Goal: Task Accomplishment & Management: Use online tool/utility

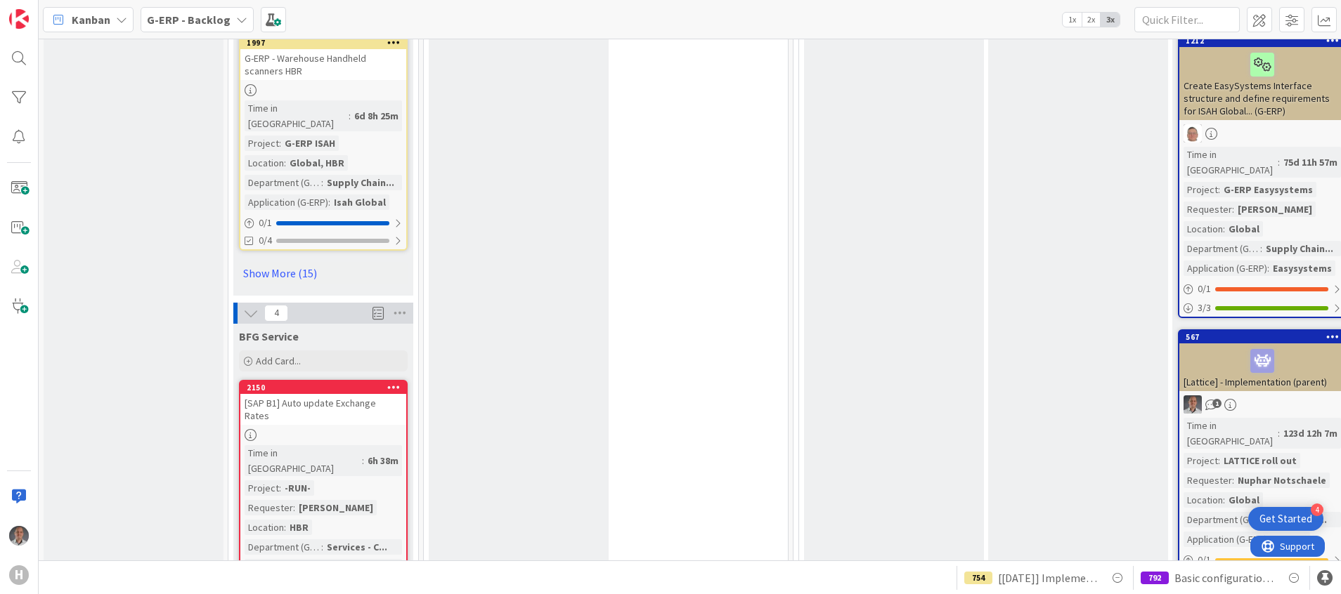
scroll to position [2210, 0]
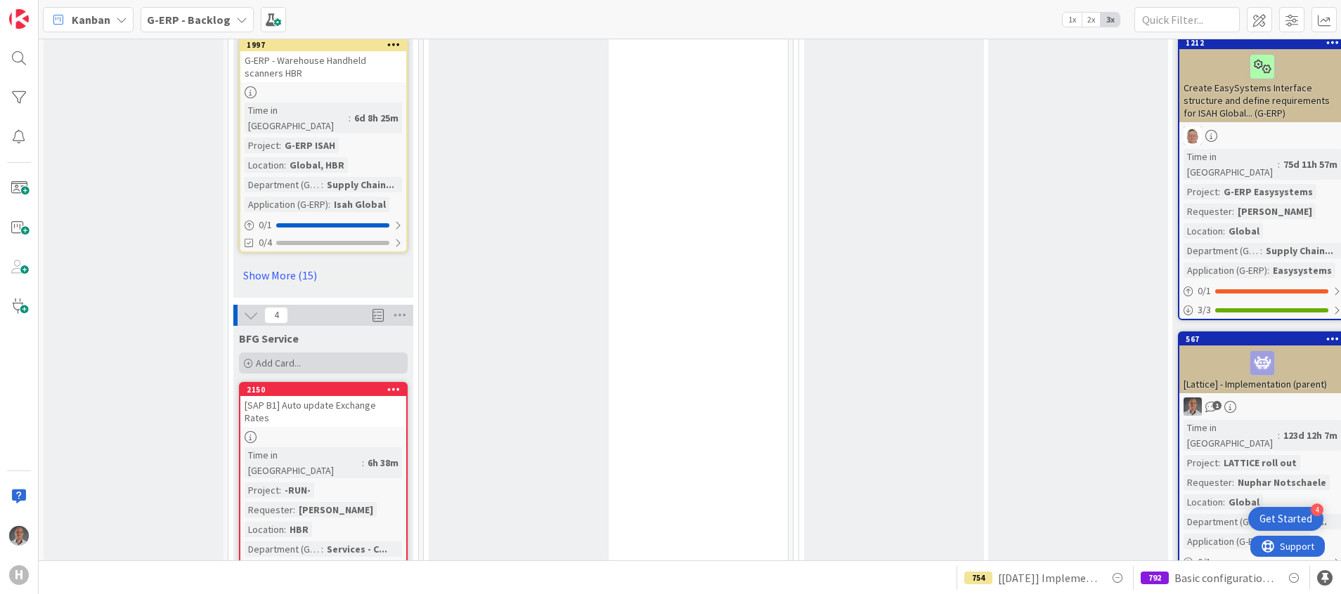
click at [307, 353] on div "Add Card..." at bounding box center [323, 363] width 169 height 21
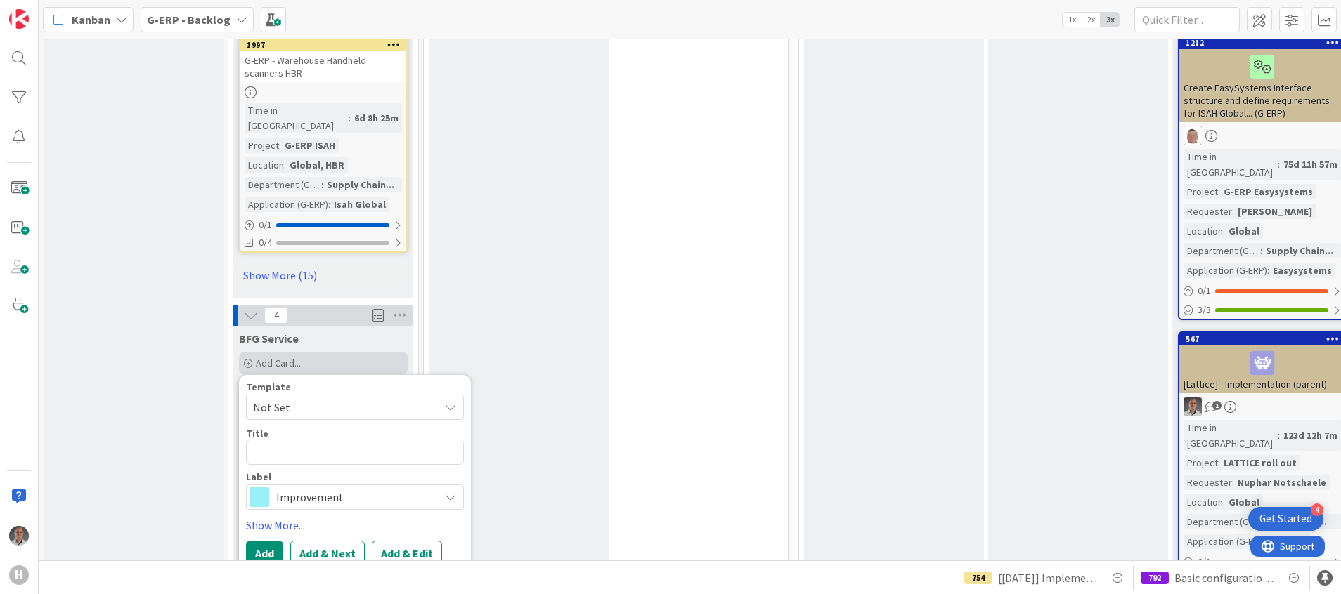
type textarea "x"
type textarea "["
type textarea "x"
type textarea "[M"
type textarea "x"
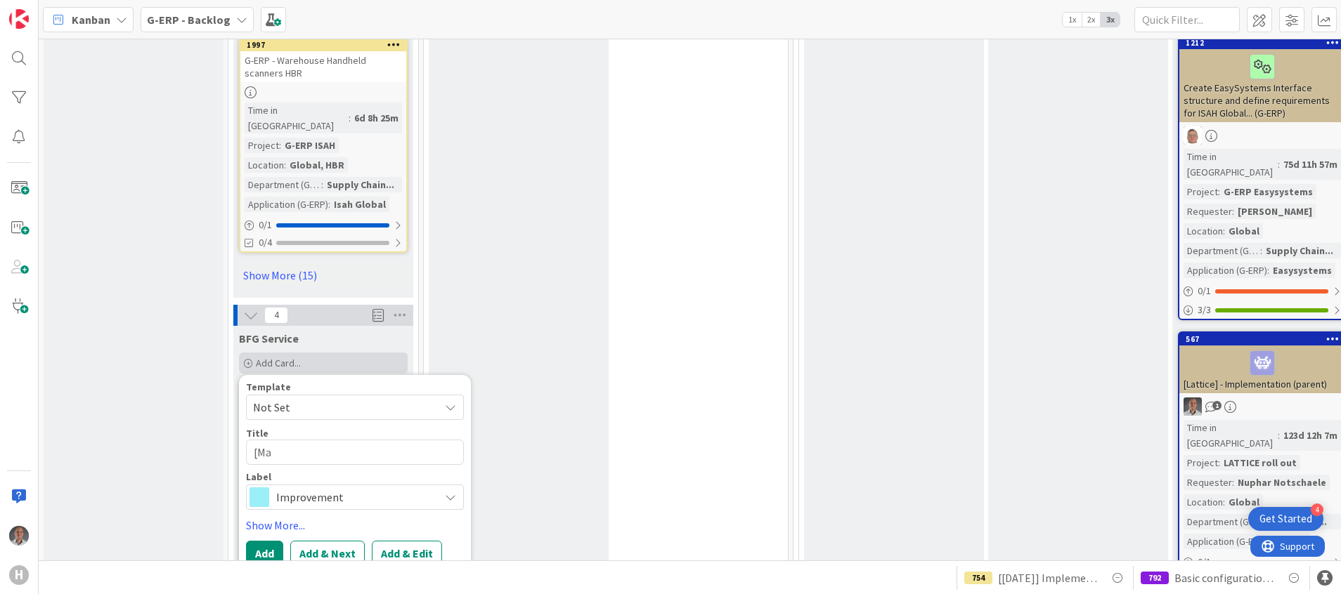
type textarea "[Mar"
type textarea "x"
type textarea "[Marq"
type textarea "x"
type textarea "[Mar"
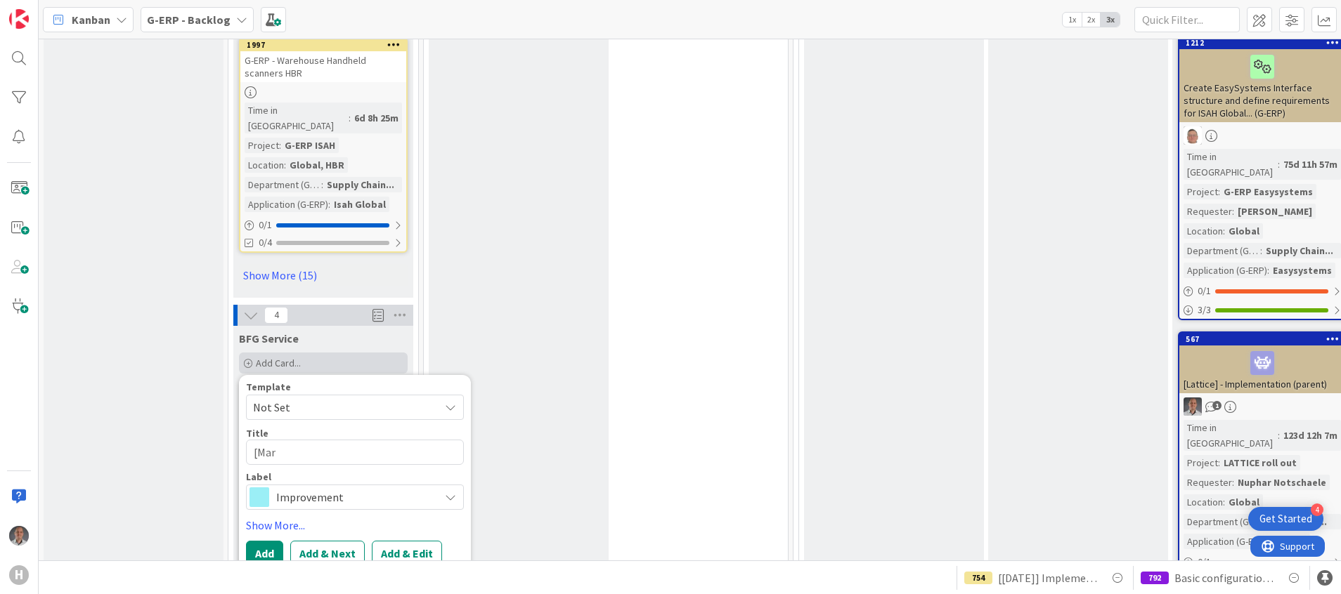
type textarea "x"
type textarea "[MarQ"
type textarea "x"
type textarea "[MarQP"
type textarea "x"
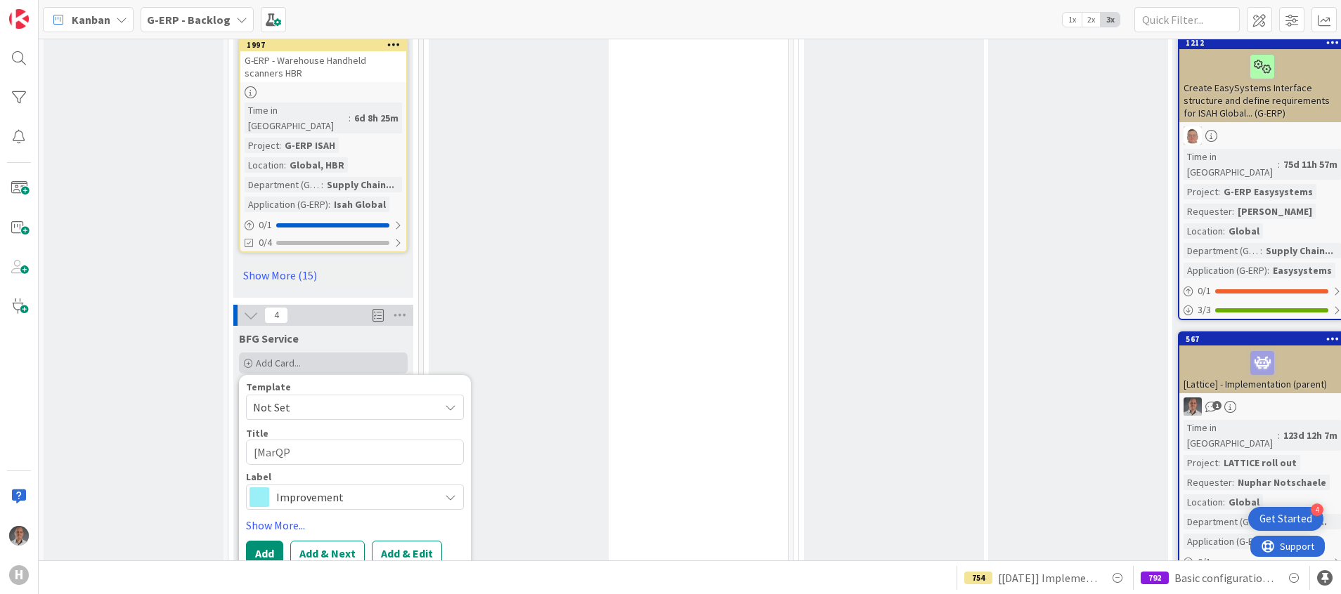
type textarea "[MarQPo"
type textarea "x"
type textarea "[MarQPon"
type textarea "x"
type textarea "[MarQPont"
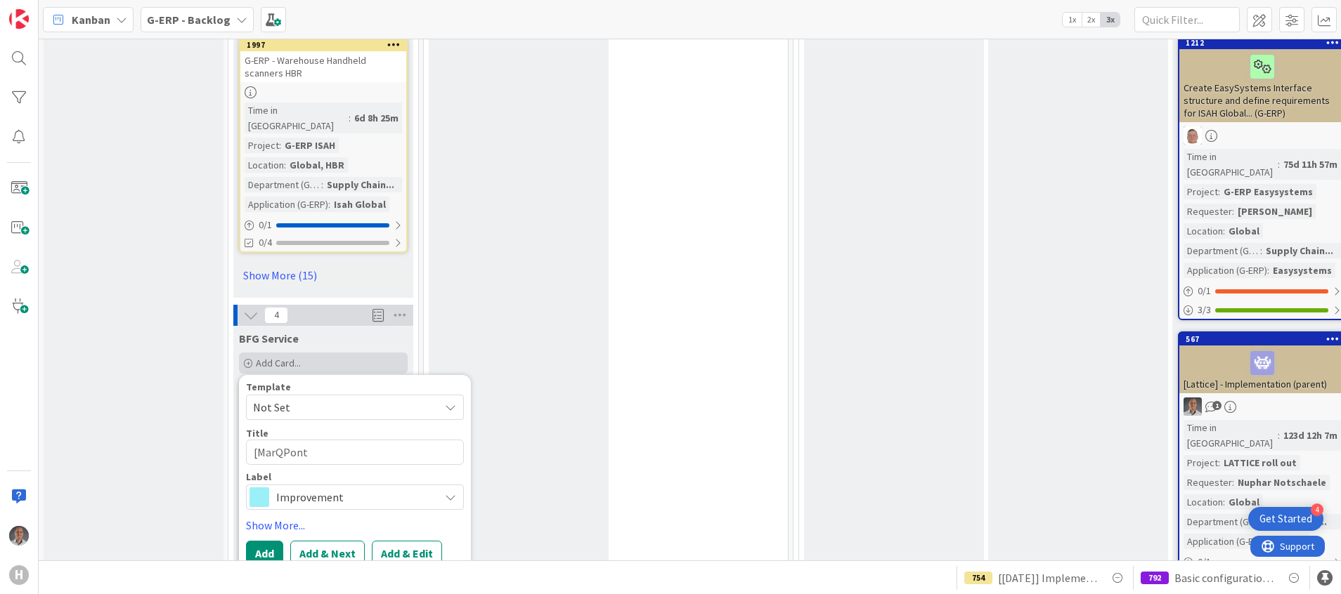
type textarea "x"
type textarea "[MarQPonto"
type textarea "x"
type textarea "[MarQPonto]"
type textarea "x"
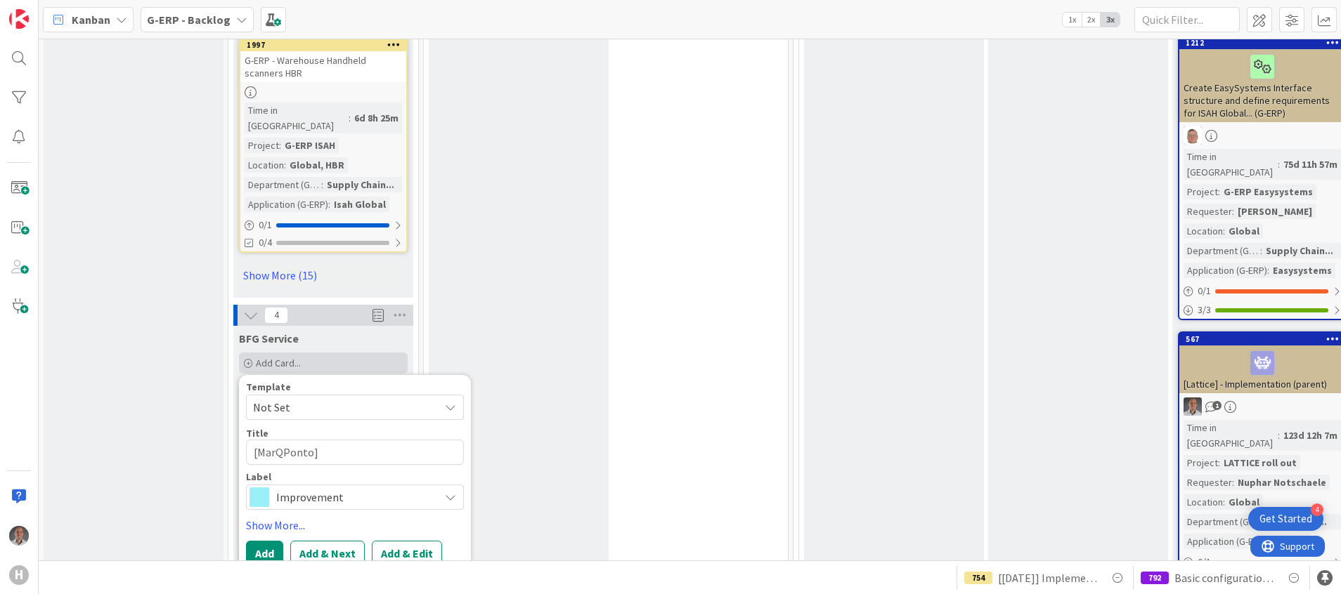
type textarea "[MarQPonto]"
type textarea "x"
type textarea "[MarQPonto] T"
type textarea "x"
type textarea "[MarQPonto] Te"
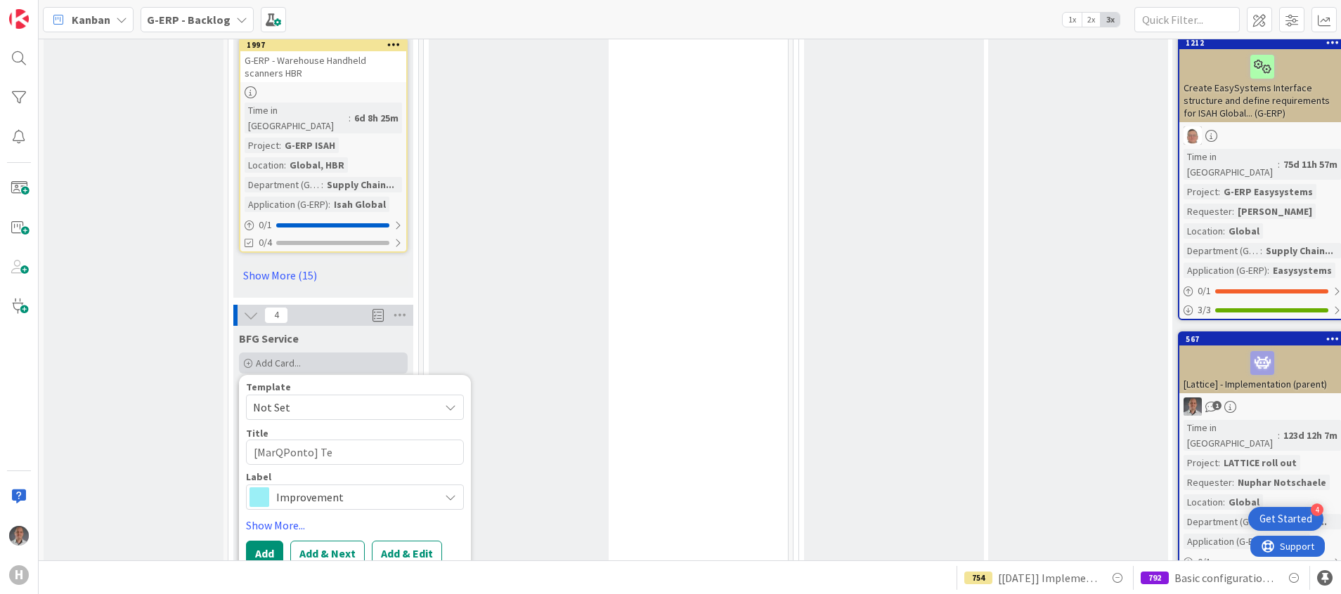
type textarea "x"
type textarea "[MarQPonto] Tes"
type textarea "x"
type textarea "[MarQPonto] Test"
type textarea "x"
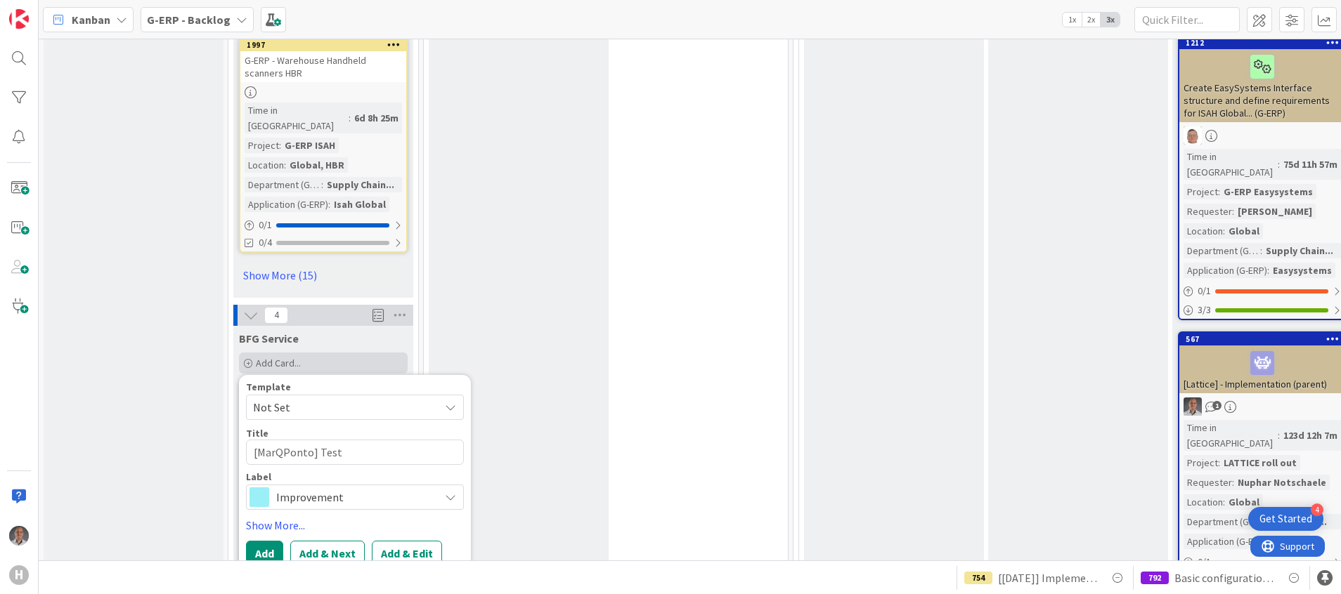
type textarea "[MarQPonto] Test"
type textarea "x"
type textarea "[MarQPonto] Test A"
type textarea "x"
type textarea "[MarQPonto] Test AP"
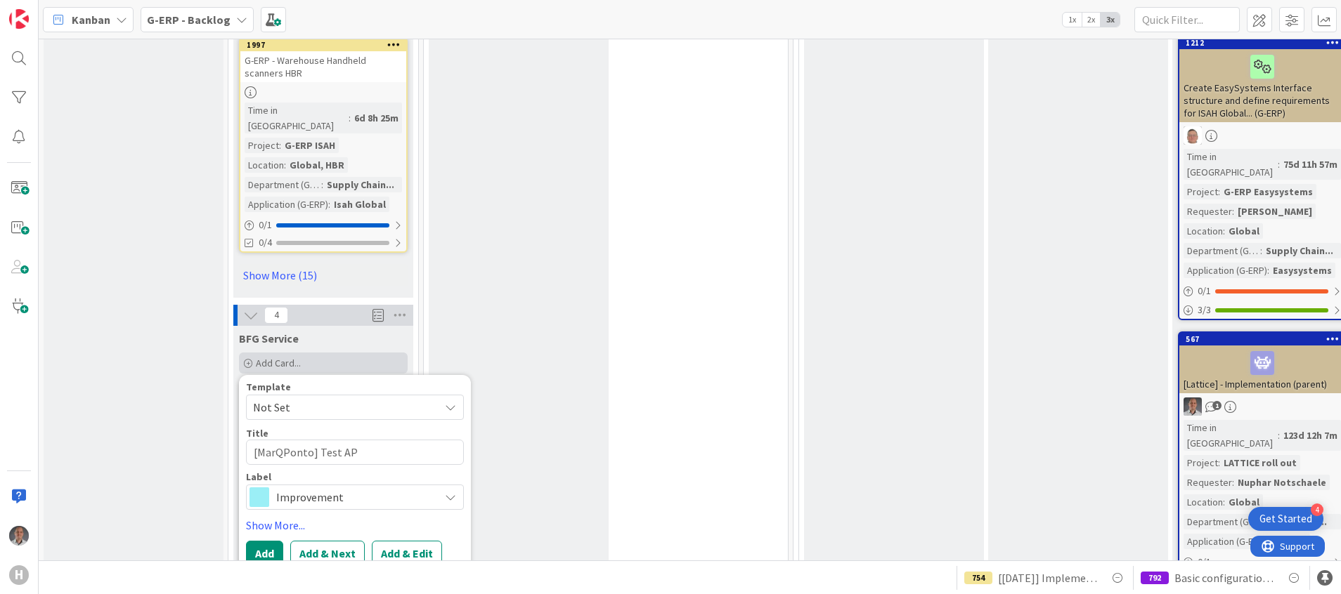
type textarea "x"
type textarea "[MarQPonto] Test APO"
type textarea "x"
type textarea "[MarQPonto] Test AP"
type textarea "x"
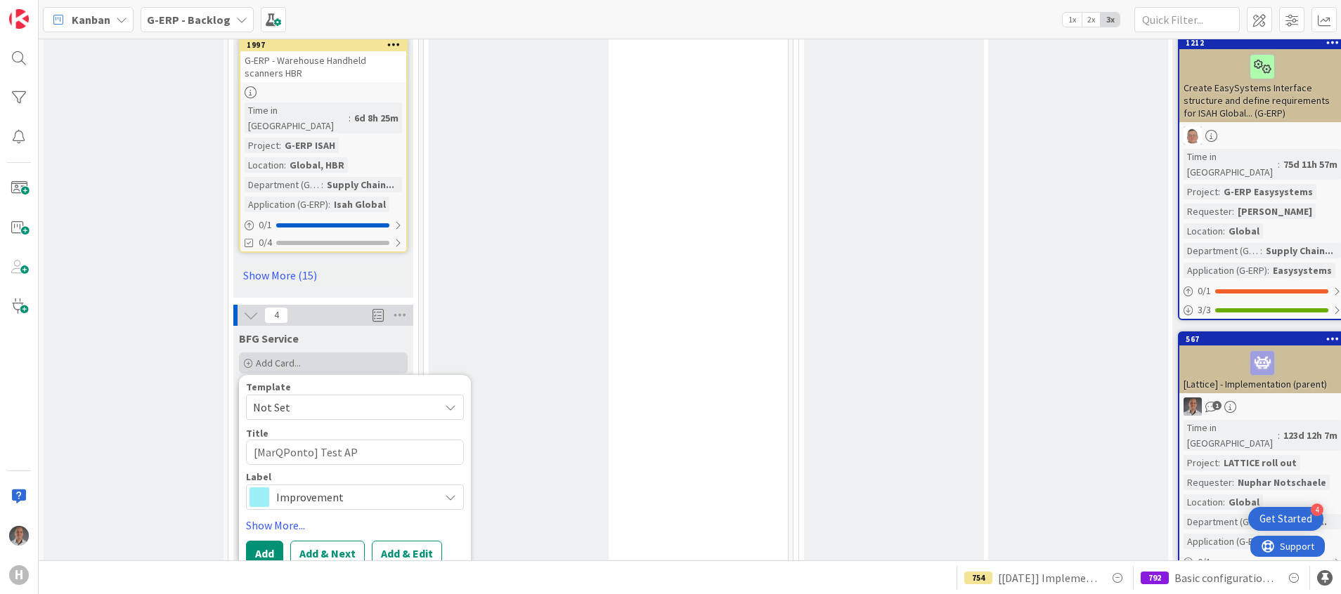
type textarea "[MarQPonto] Test API"
type textarea "x"
type textarea "[MarQPonto] Test API"
type textarea "x"
type textarea "[MarQPonto] Test API A"
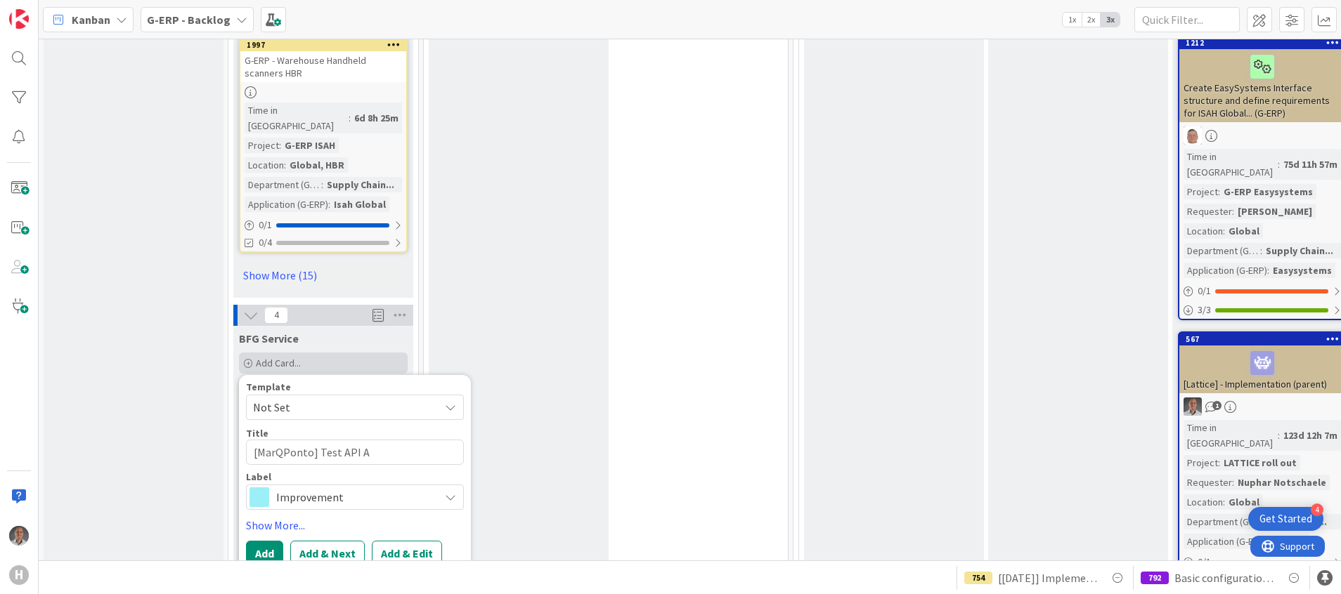
type textarea "x"
type textarea "[MarQPonto] Test API Ac"
type textarea "x"
type textarea "[MarQPonto] Test API Acc"
type textarea "x"
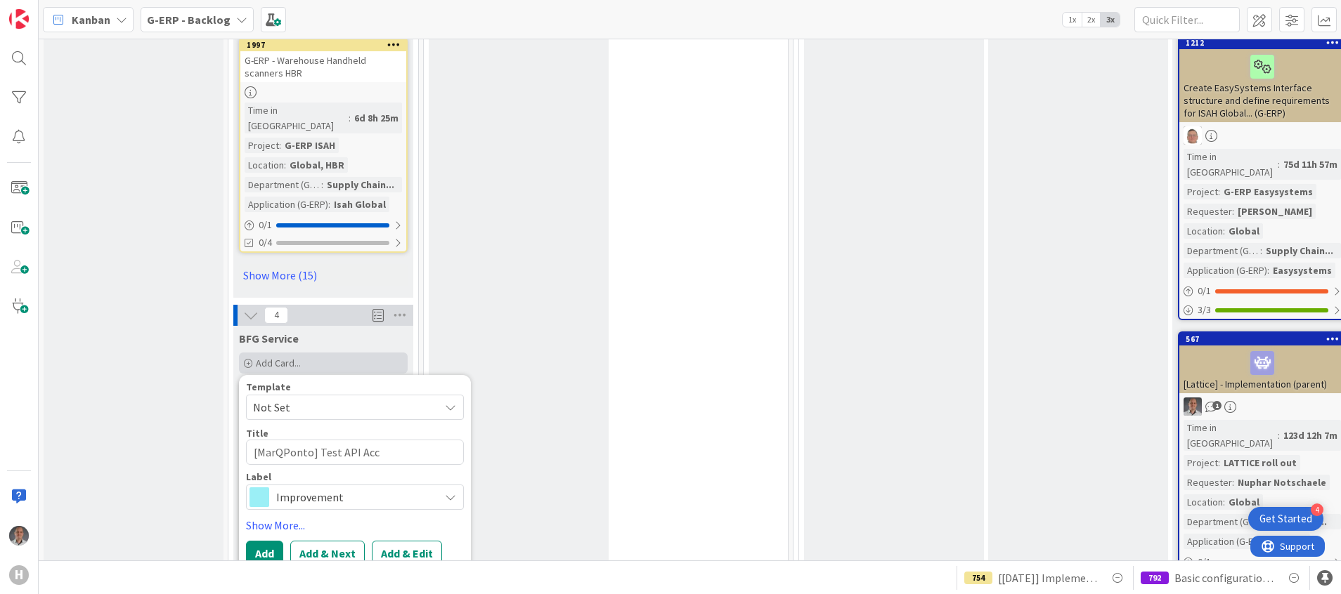
type textarea "[MarQPonto] Test API Acce"
type textarea "x"
type textarea "[MarQPonto] Test API Acces"
type textarea "x"
type textarea "[MarQPonto] Test API Access"
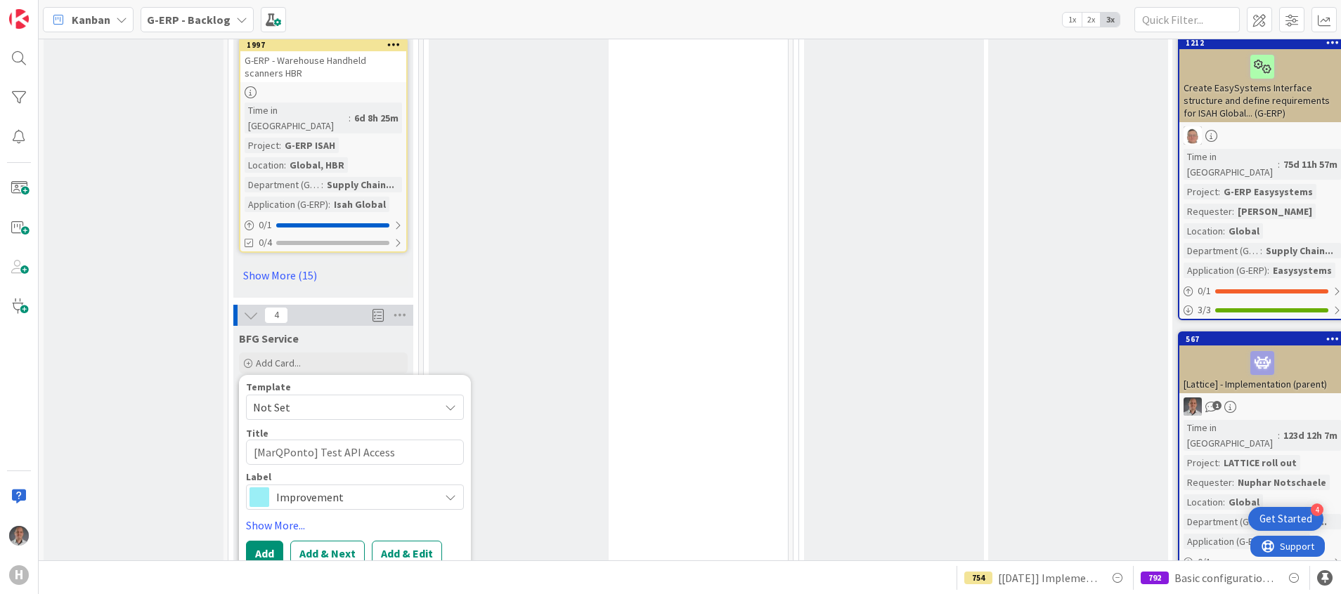
click at [315, 488] on span "Improvement" at bounding box center [354, 498] width 156 height 20
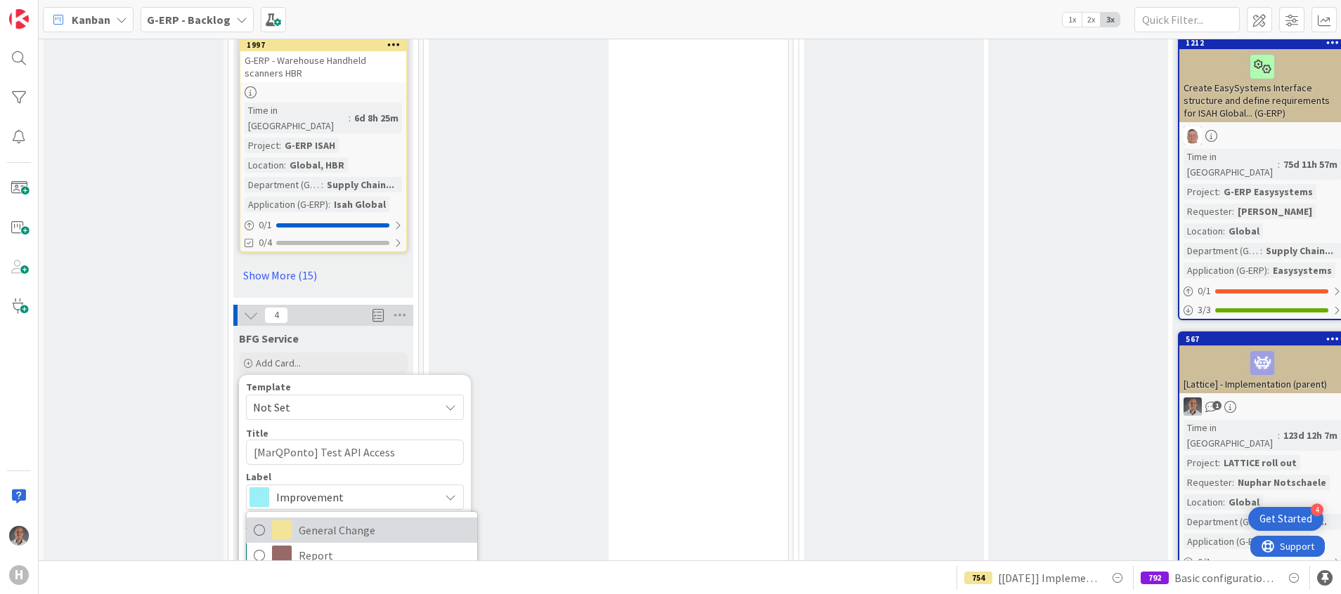
click at [382, 520] on span "General Change" at bounding box center [384, 530] width 171 height 21
type textarea "x"
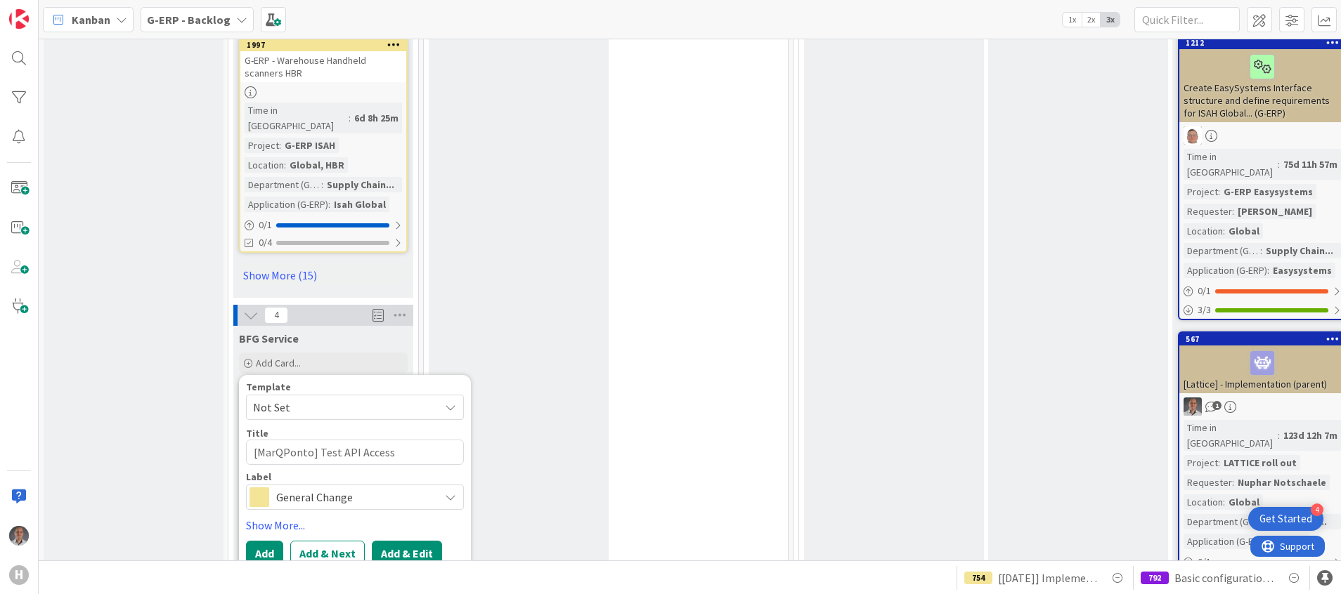
click at [397, 541] on button "Add & Edit" at bounding box center [407, 553] width 70 height 25
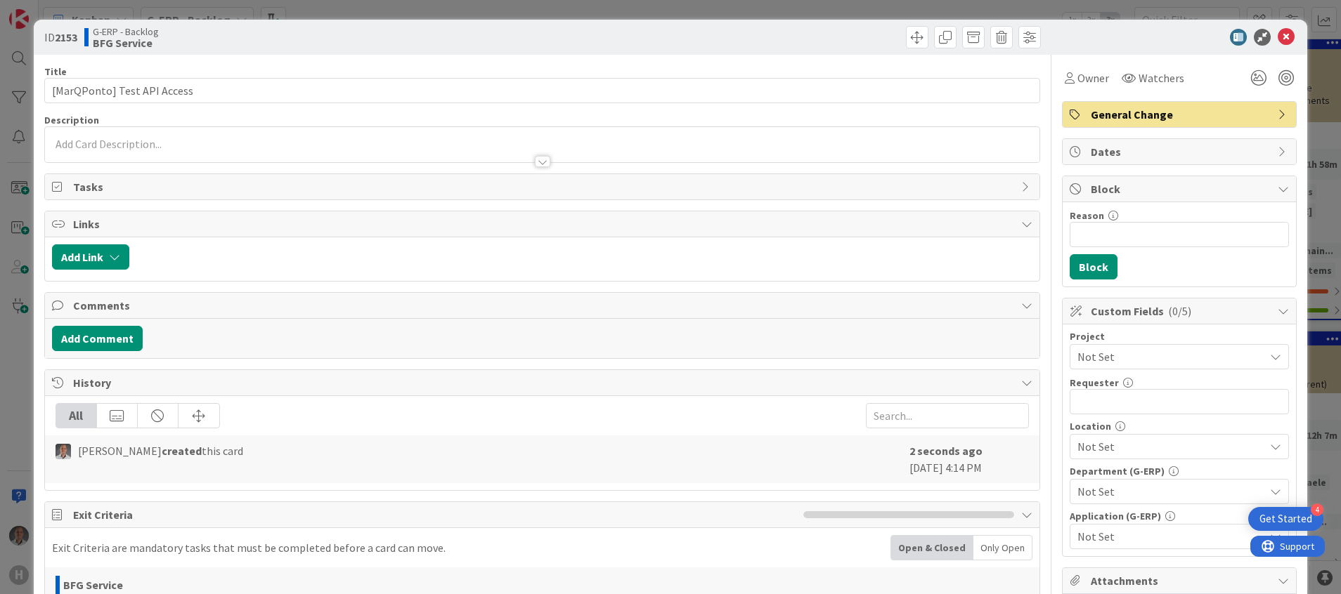
click at [1091, 353] on span "Not Set" at bounding box center [1167, 357] width 180 height 20
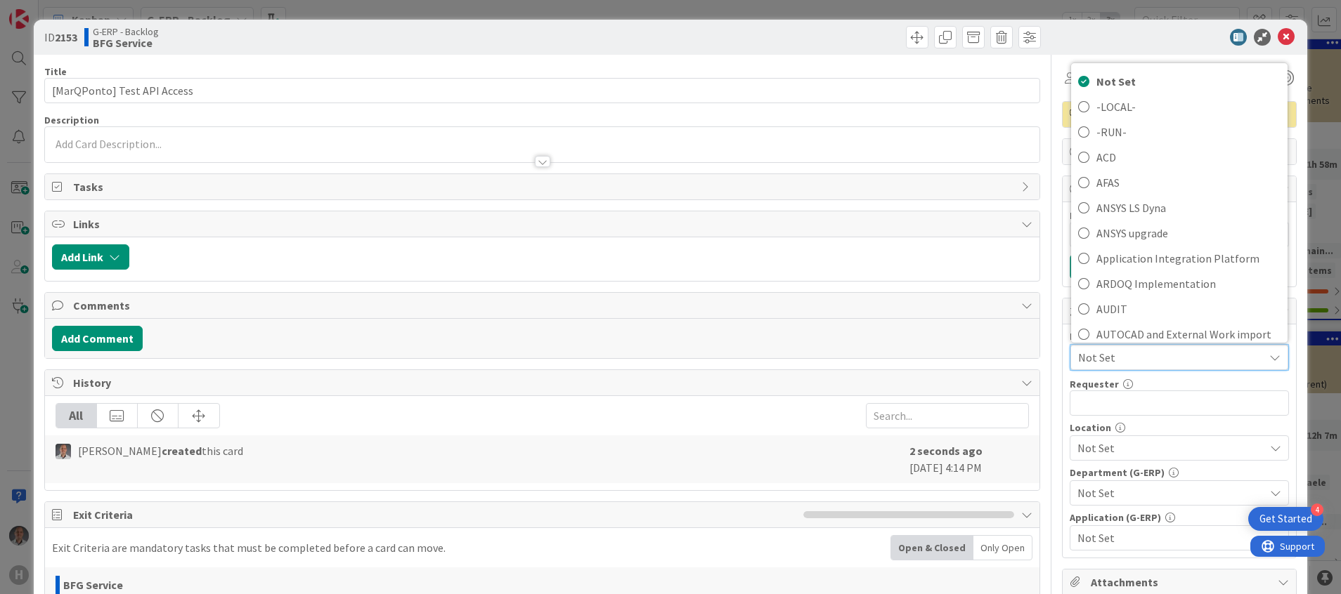
click at [1091, 353] on span "Not Set" at bounding box center [1167, 358] width 178 height 20
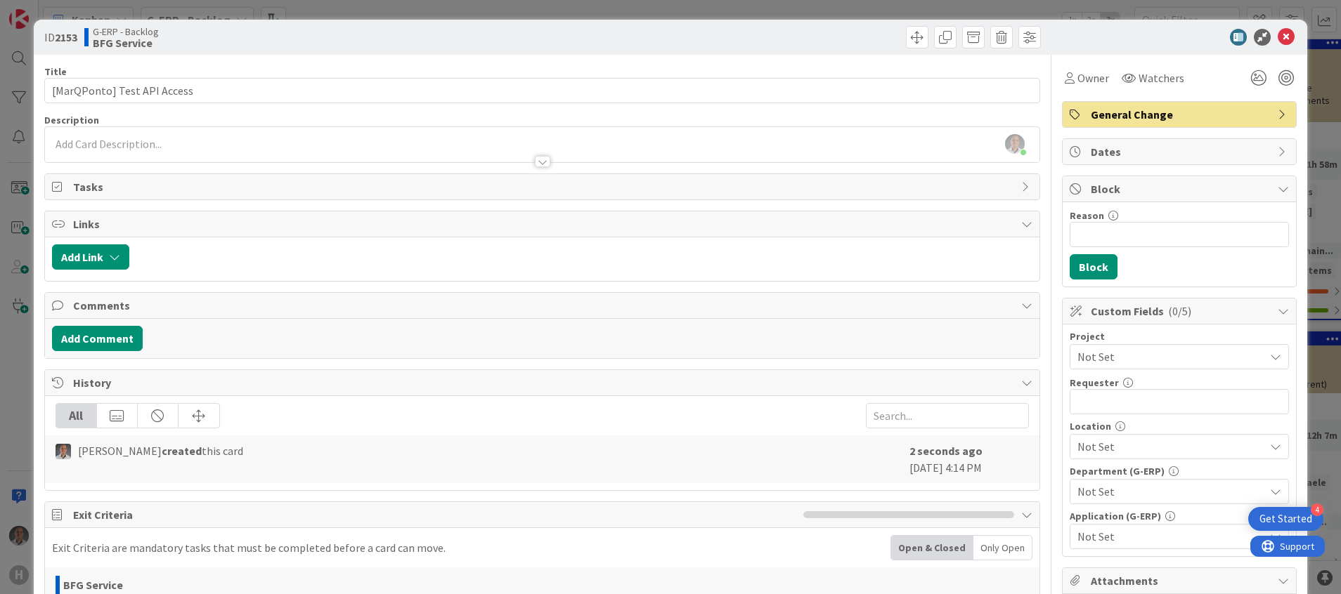
click at [864, 134] on div "[PERSON_NAME] just joined" at bounding box center [542, 144] width 995 height 35
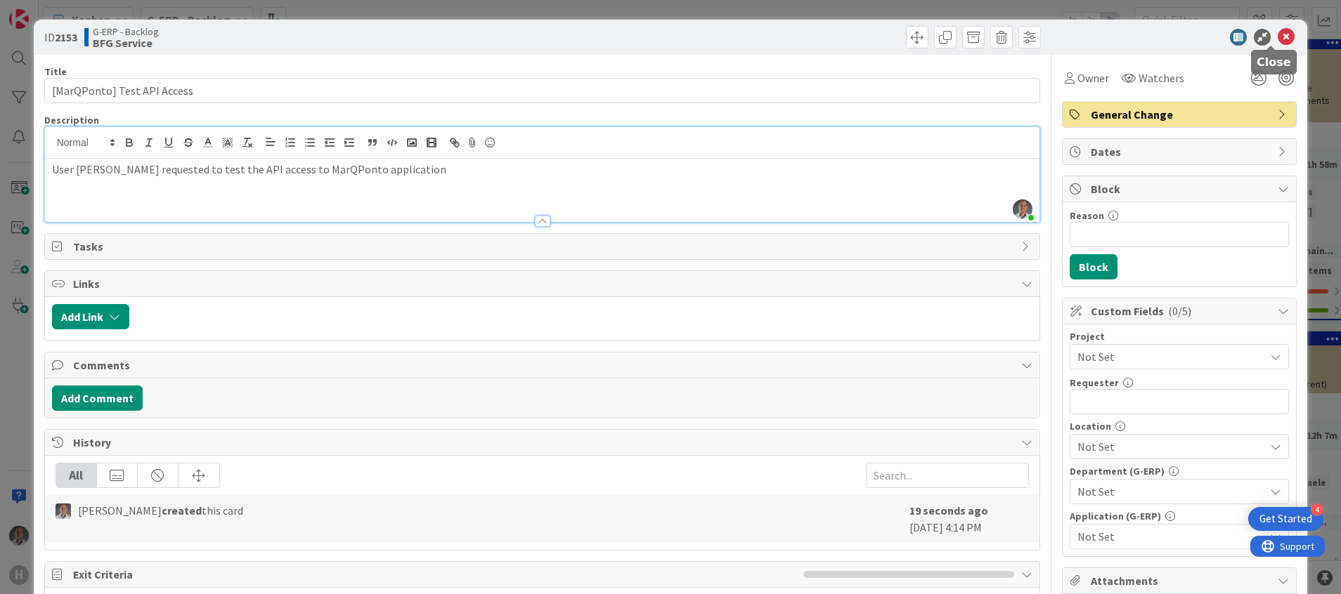
click at [1277, 41] on icon at bounding box center [1285, 37] width 17 height 17
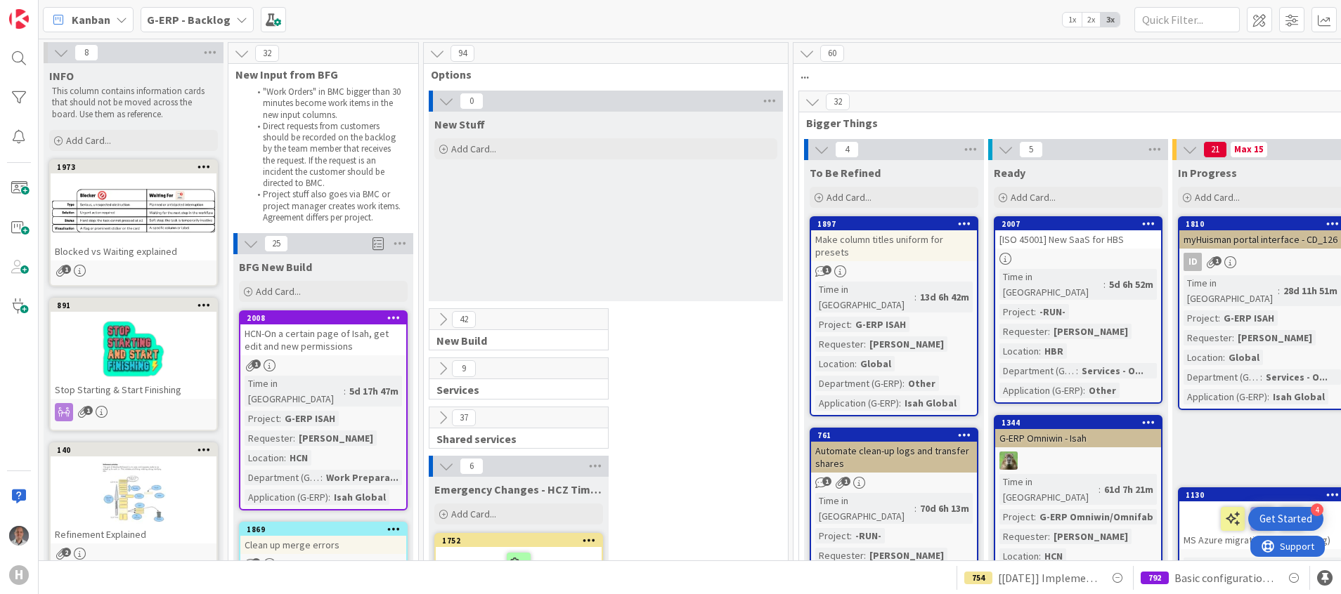
click at [219, 24] on b "G-ERP - Backlog" at bounding box center [189, 20] width 84 height 14
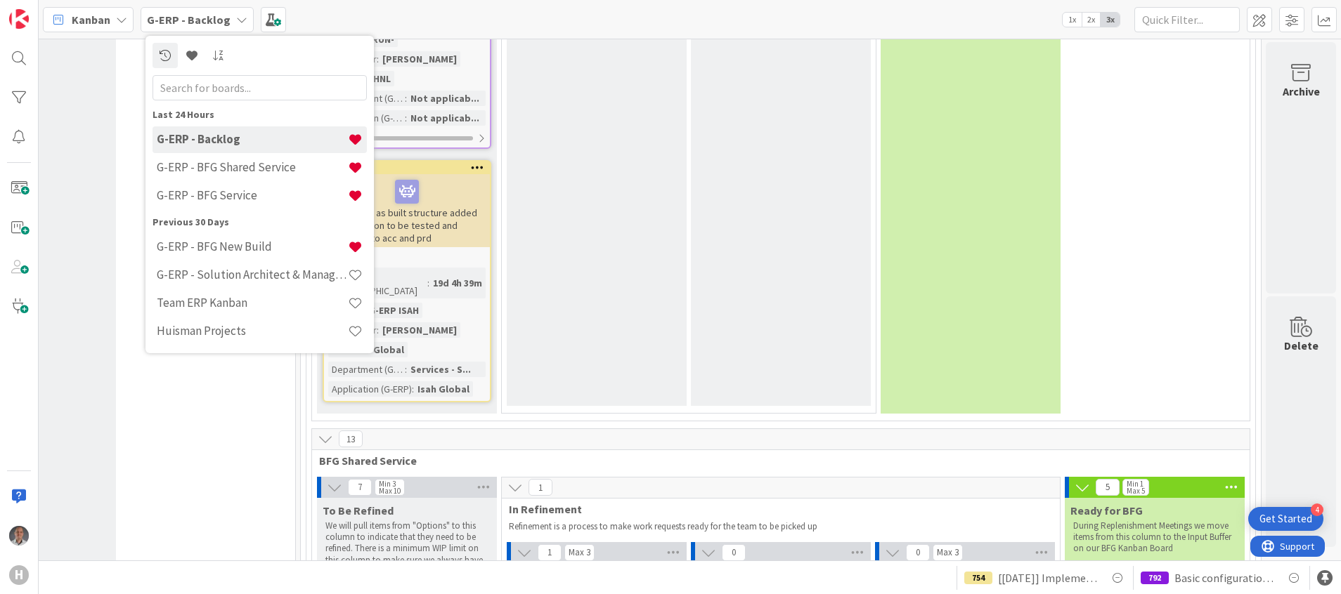
scroll to position [3817, 509]
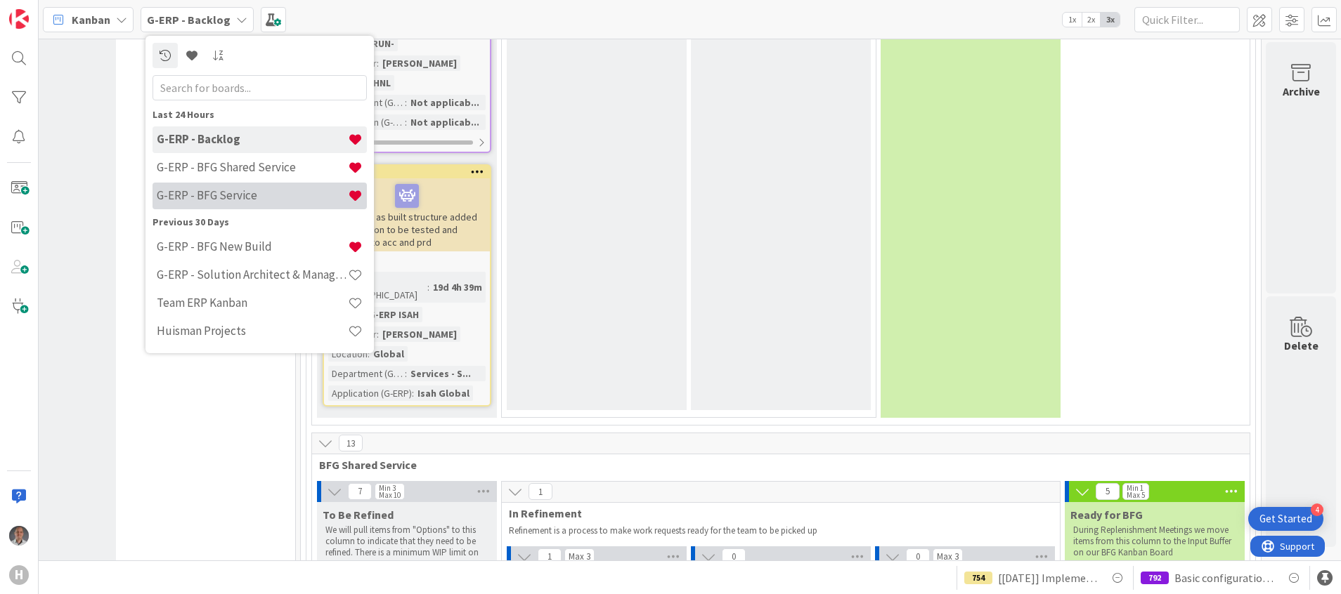
click at [228, 204] on div "G-ERP - BFG Service" at bounding box center [259, 196] width 214 height 27
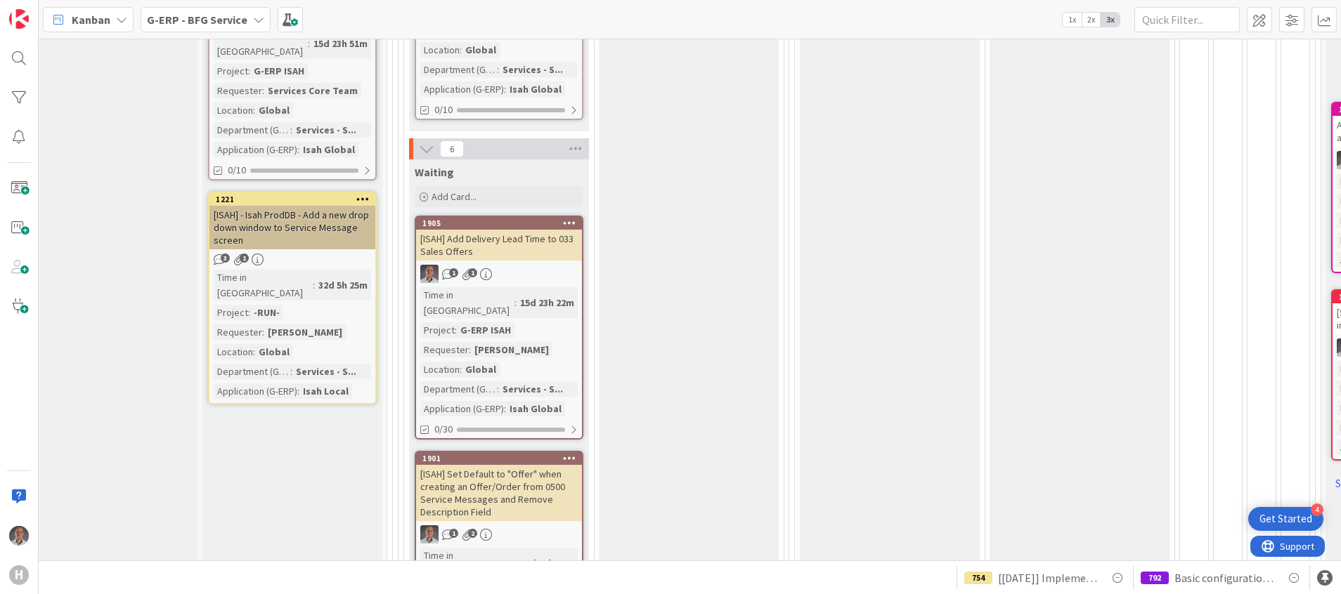
scroll to position [674, 25]
